Goal: Information Seeking & Learning: Find specific fact

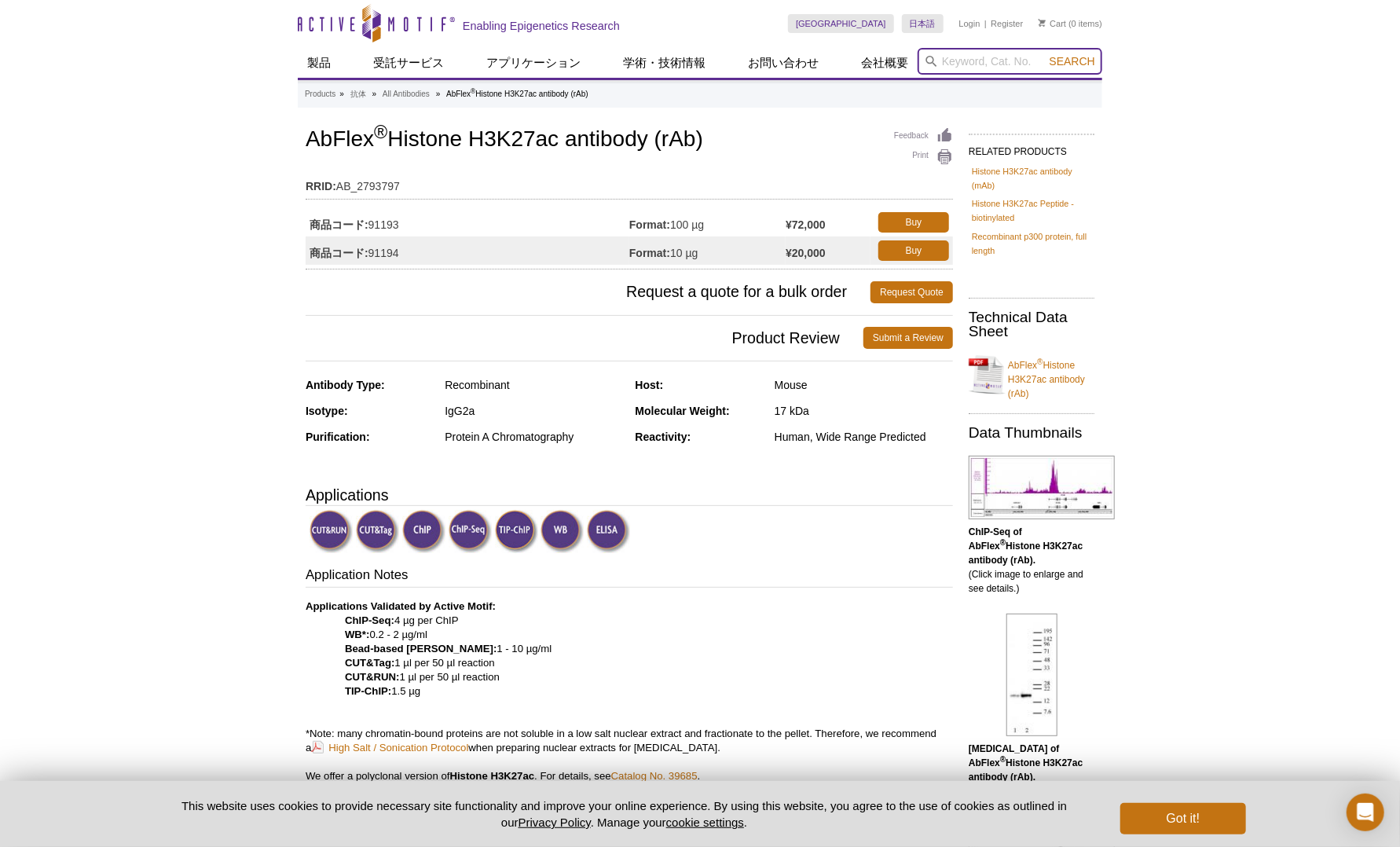
click at [962, 52] on input "search" at bounding box center [1010, 62] width 185 height 27
type input "K"
type input "H3K4me3"
click at [1045, 54] on button "Search" at bounding box center [1072, 62] width 55 height 14
drag, startPoint x: 731, startPoint y: 140, endPoint x: 304, endPoint y: 120, distance: 427.5
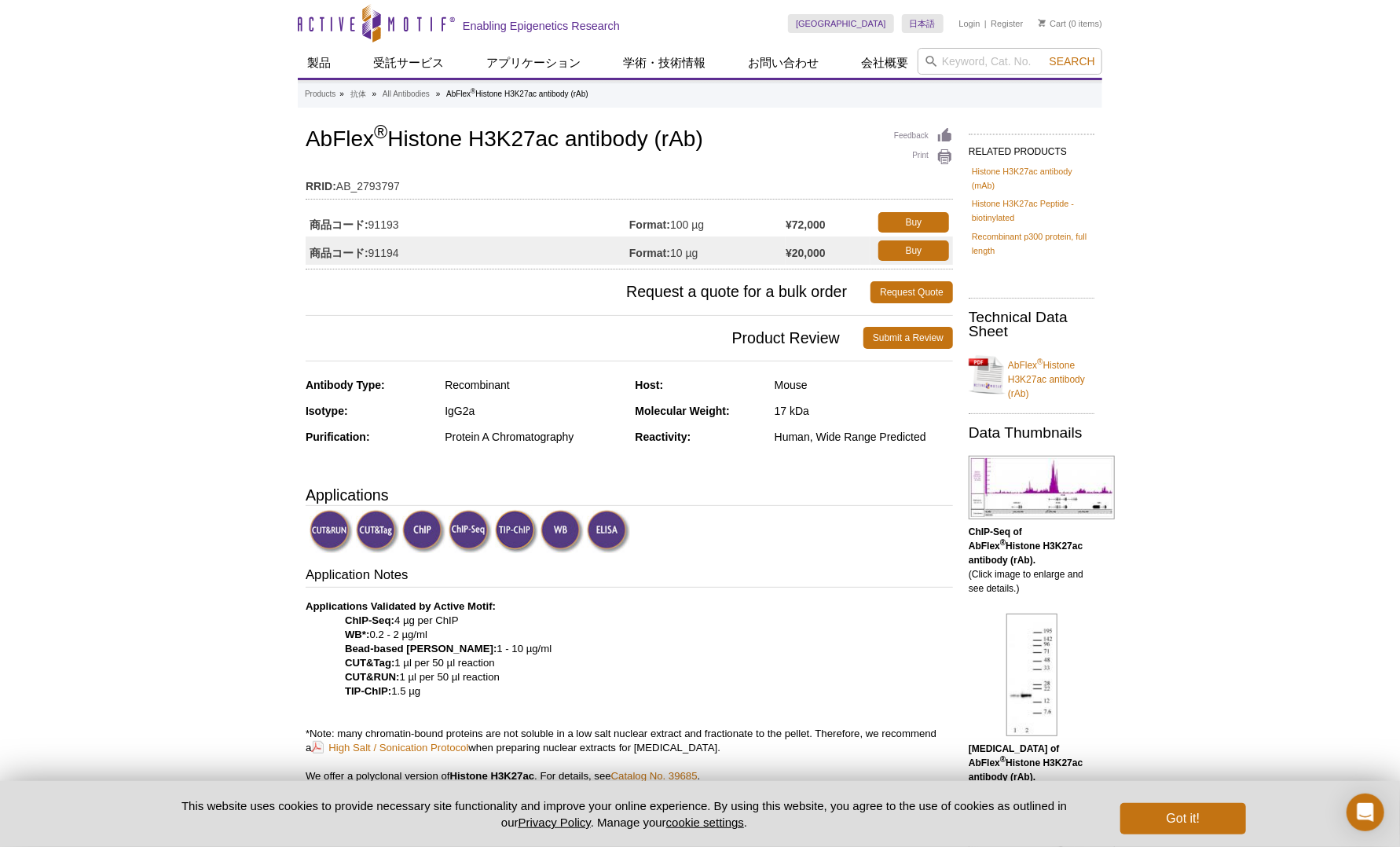
copy h1 "AbFlex ® Histone H3K27ac antibody (rAb)"
